Goal: Check status: Check status

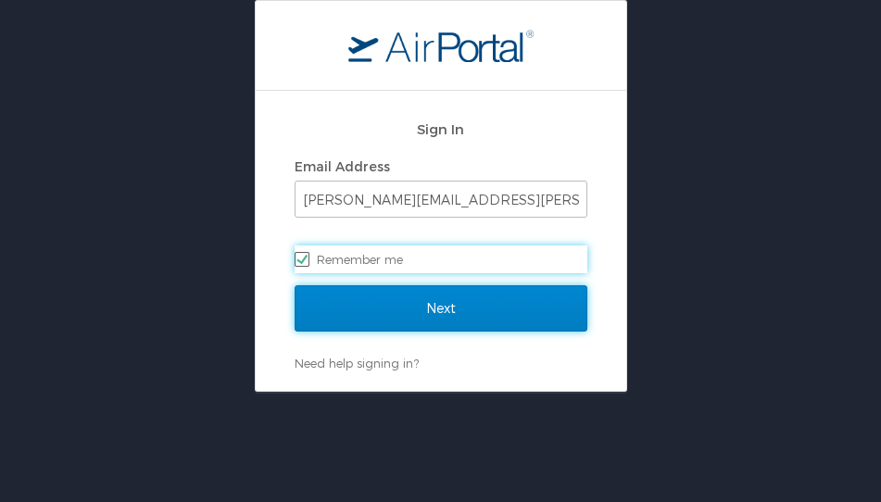
click at [400, 309] on input "Next" at bounding box center [441, 308] width 293 height 46
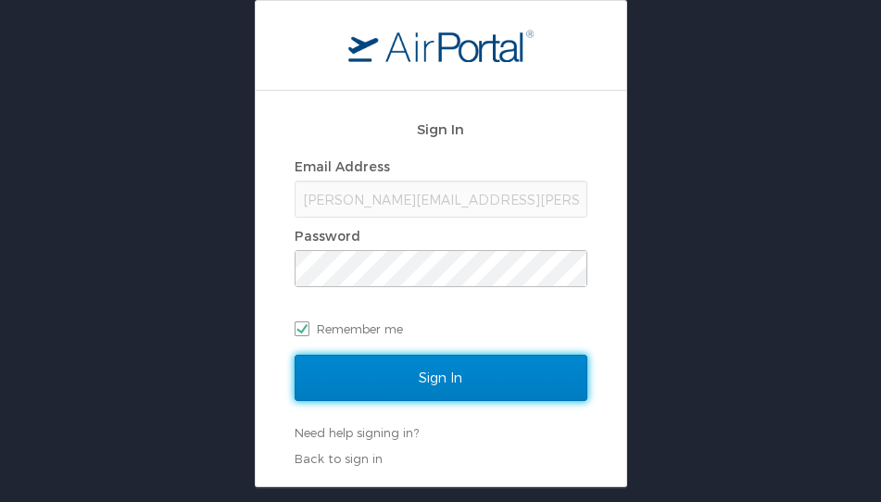
click at [470, 363] on input "Sign In" at bounding box center [441, 378] width 293 height 46
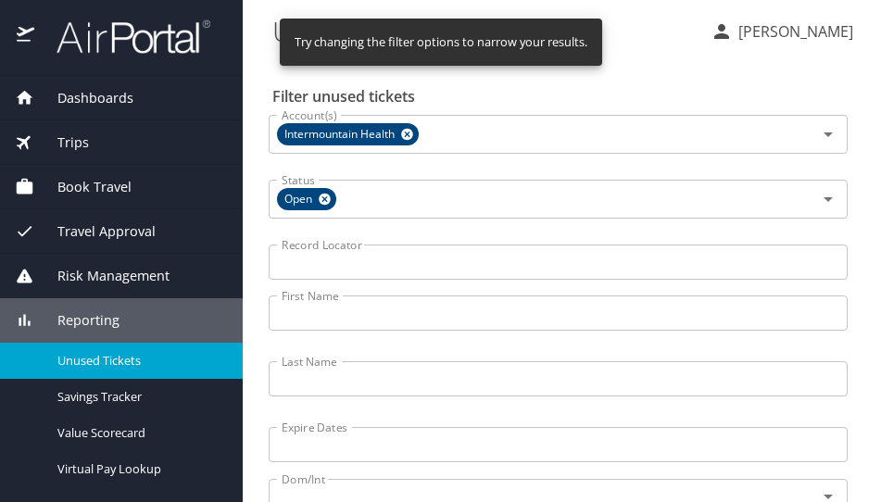
drag, startPoint x: 407, startPoint y: 376, endPoint x: 410, endPoint y: 364, distance: 12.6
click at [407, 376] on input "Last Name" at bounding box center [558, 378] width 579 height 35
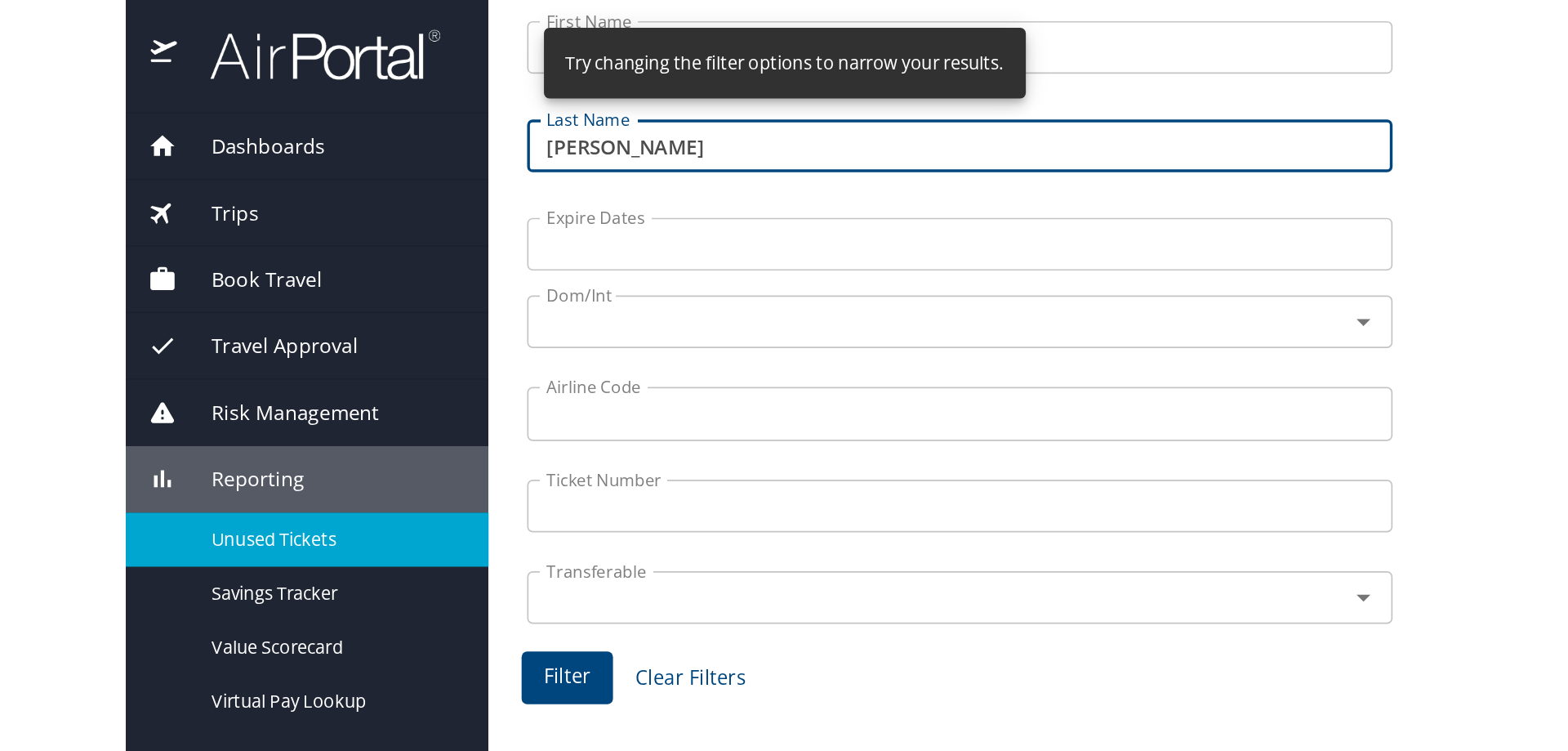
scroll to position [327, 0]
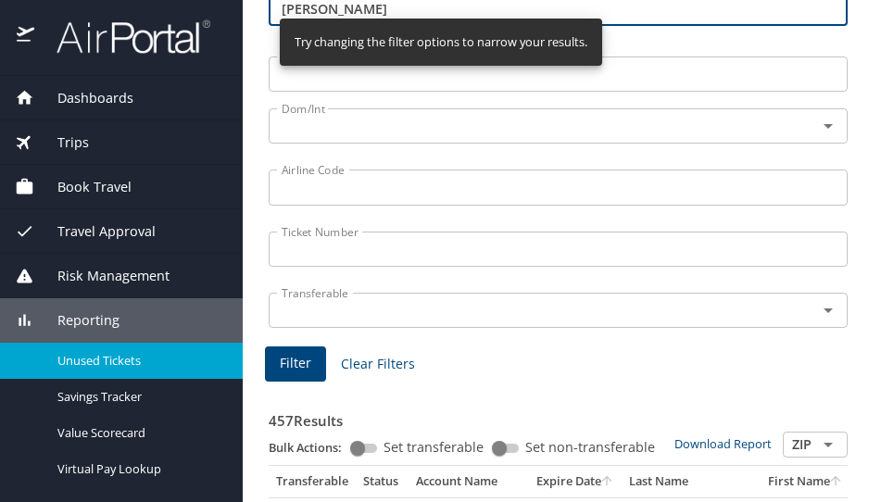
type input "roeber"
click at [292, 372] on span "Filter" at bounding box center [296, 363] width 32 height 23
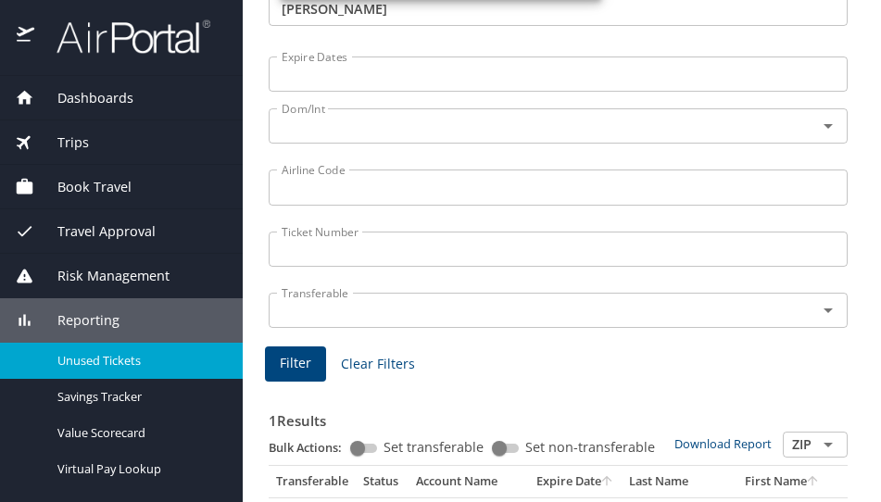
scroll to position [0, 0]
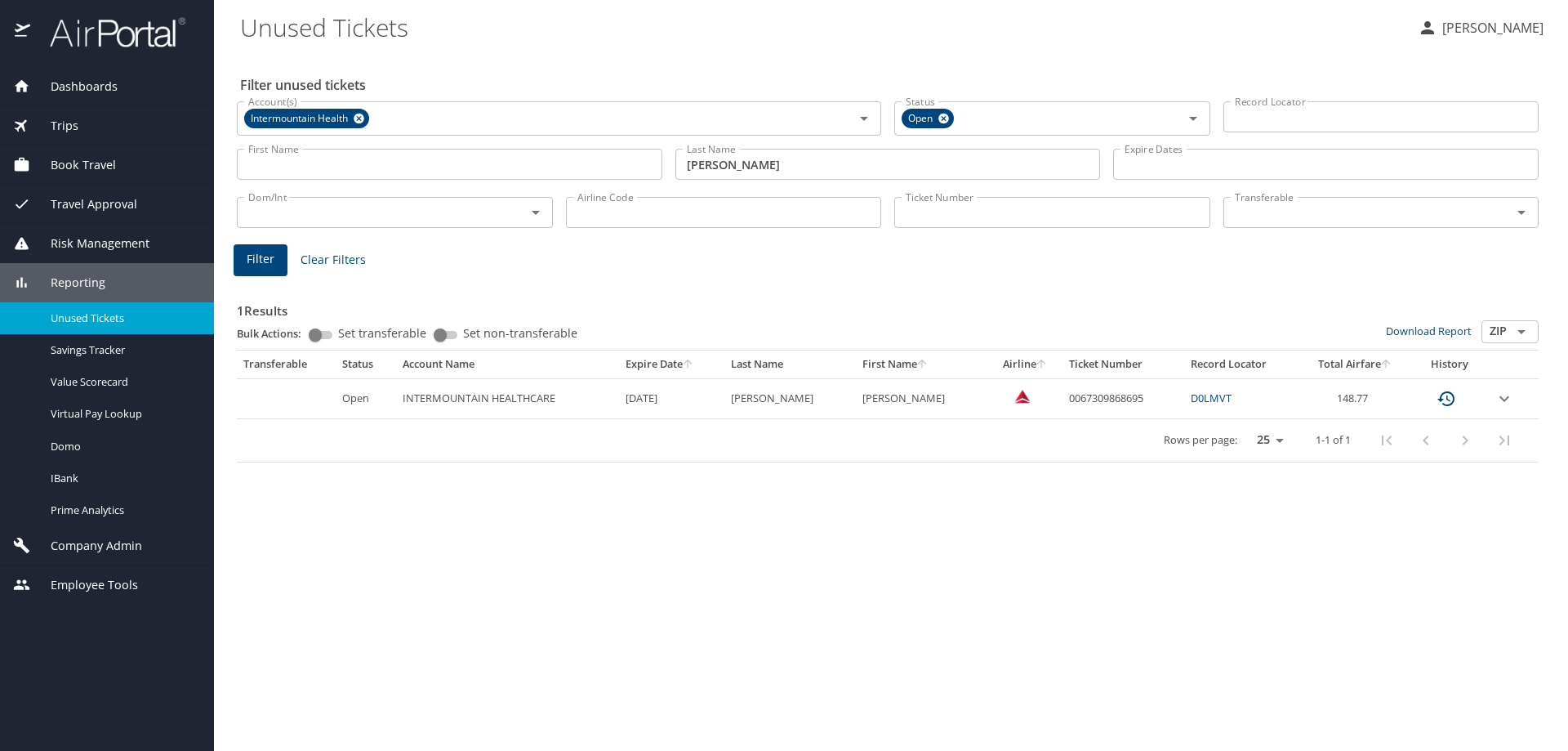
click at [776, 396] on td "0067309868695" at bounding box center [1124, 398] width 122 height 40
copy td "0067309868695"
